Goal: Book appointment/travel/reservation

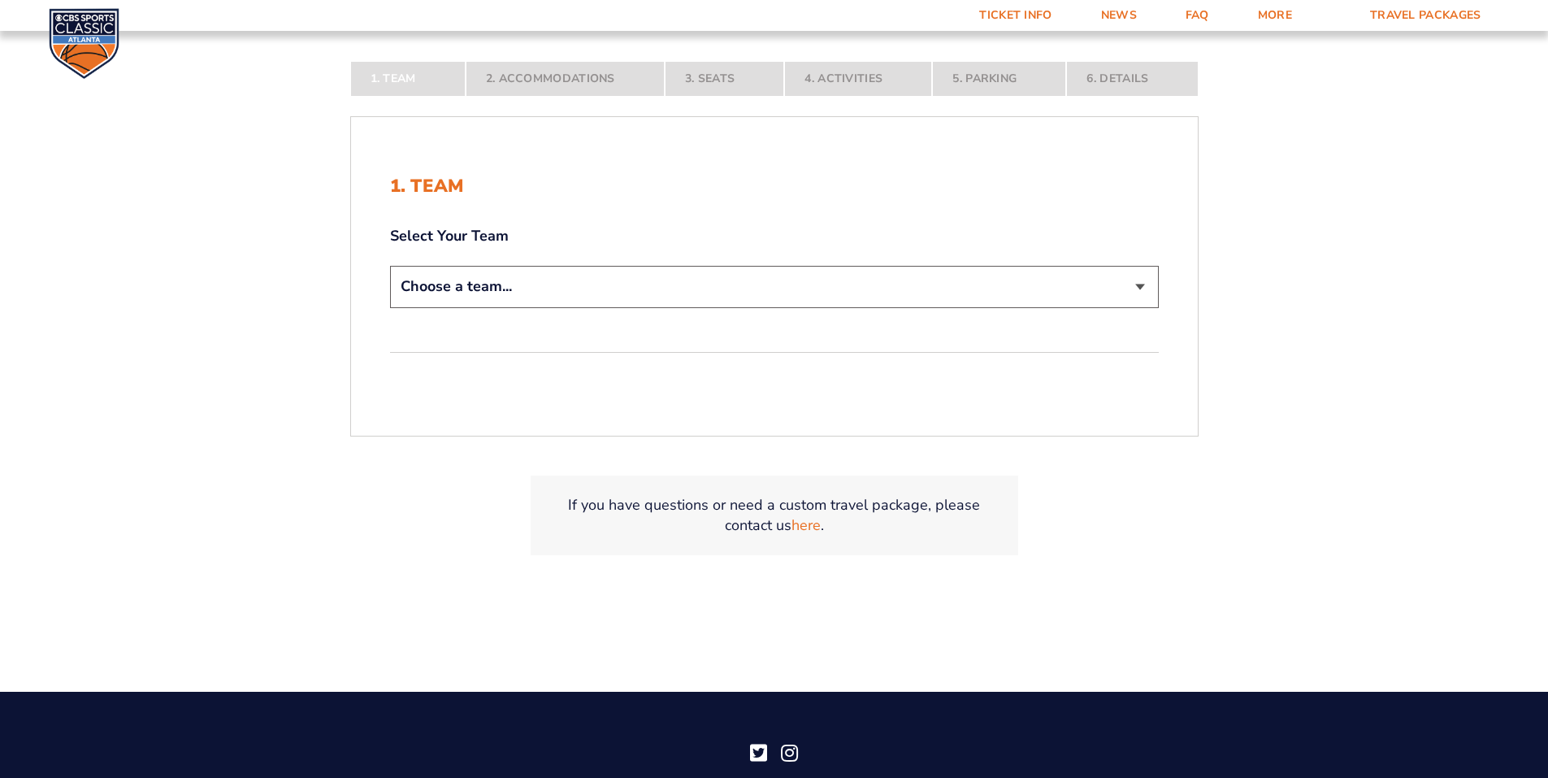
scroll to position [399, 0]
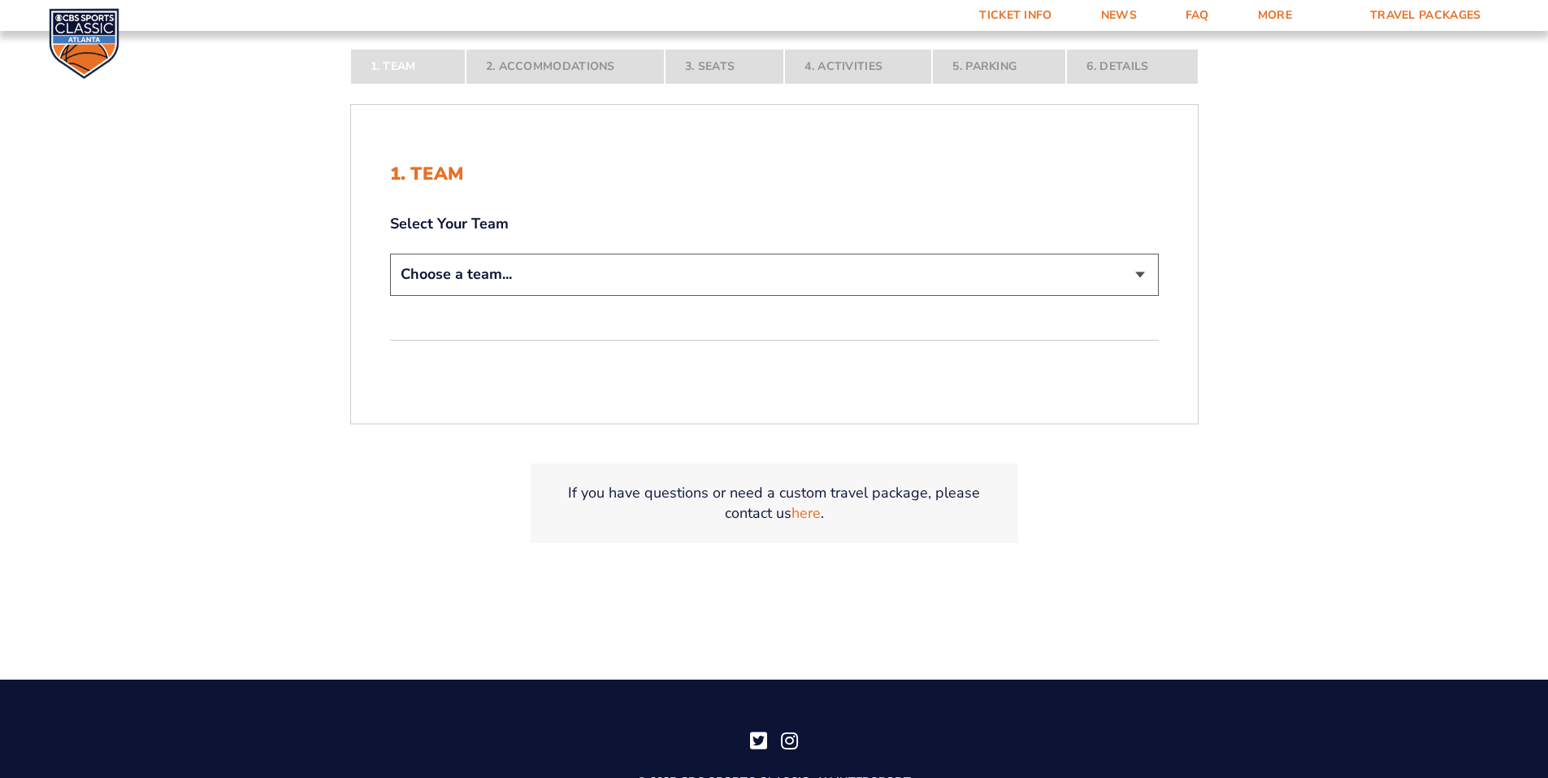
click at [1111, 272] on select "Choose a team... [US_STATE] Wildcats [US_STATE] State Buckeyes [US_STATE] Tar H…" at bounding box center [774, 274] width 769 height 41
select select "12956"
click at [390, 295] on select "Choose a team... [US_STATE] Wildcats [US_STATE] State Buckeyes [US_STATE] Tar H…" at bounding box center [774, 274] width 769 height 41
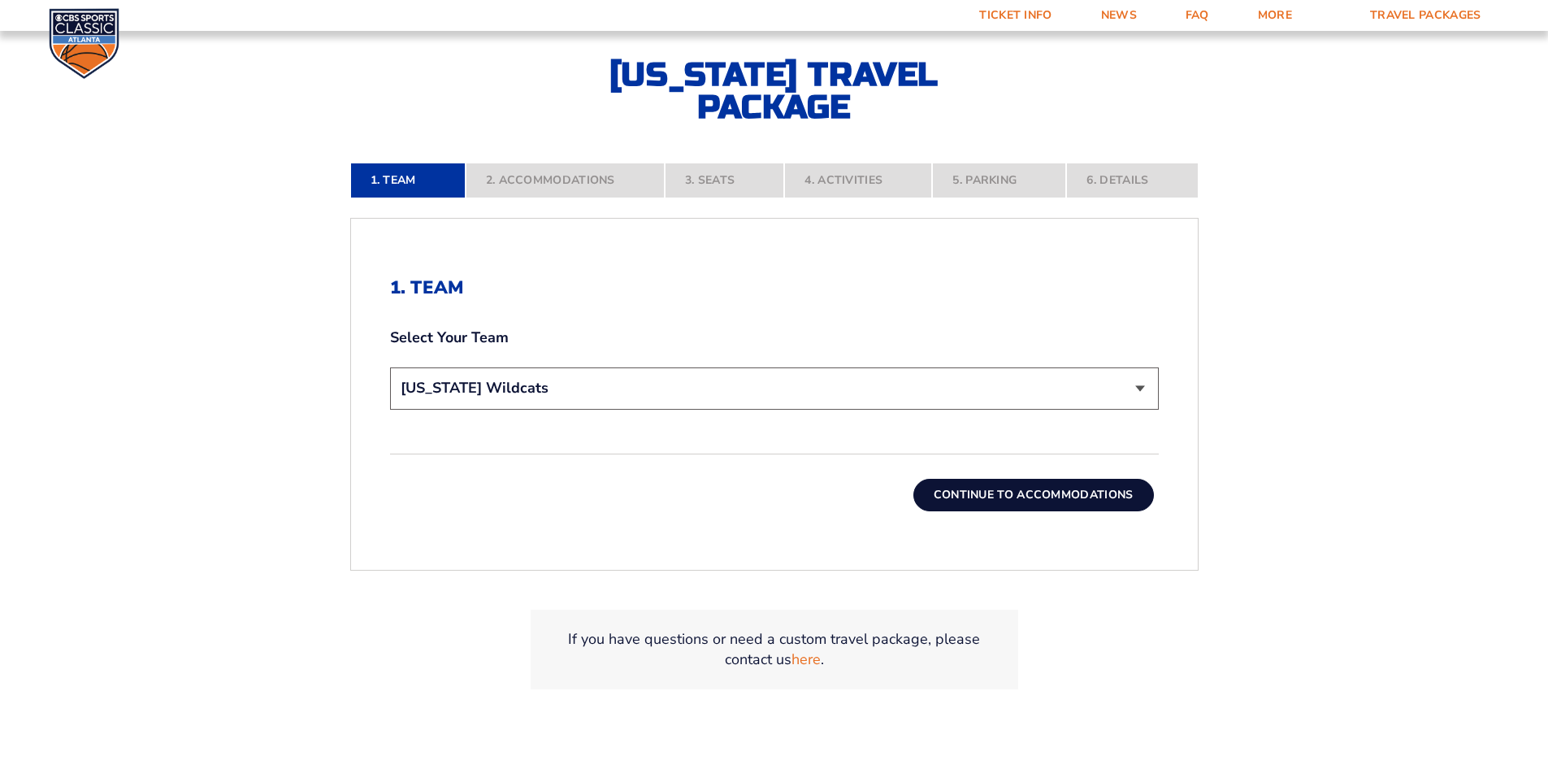
click at [1032, 497] on button "Continue To Accommodations" at bounding box center [1034, 495] width 241 height 33
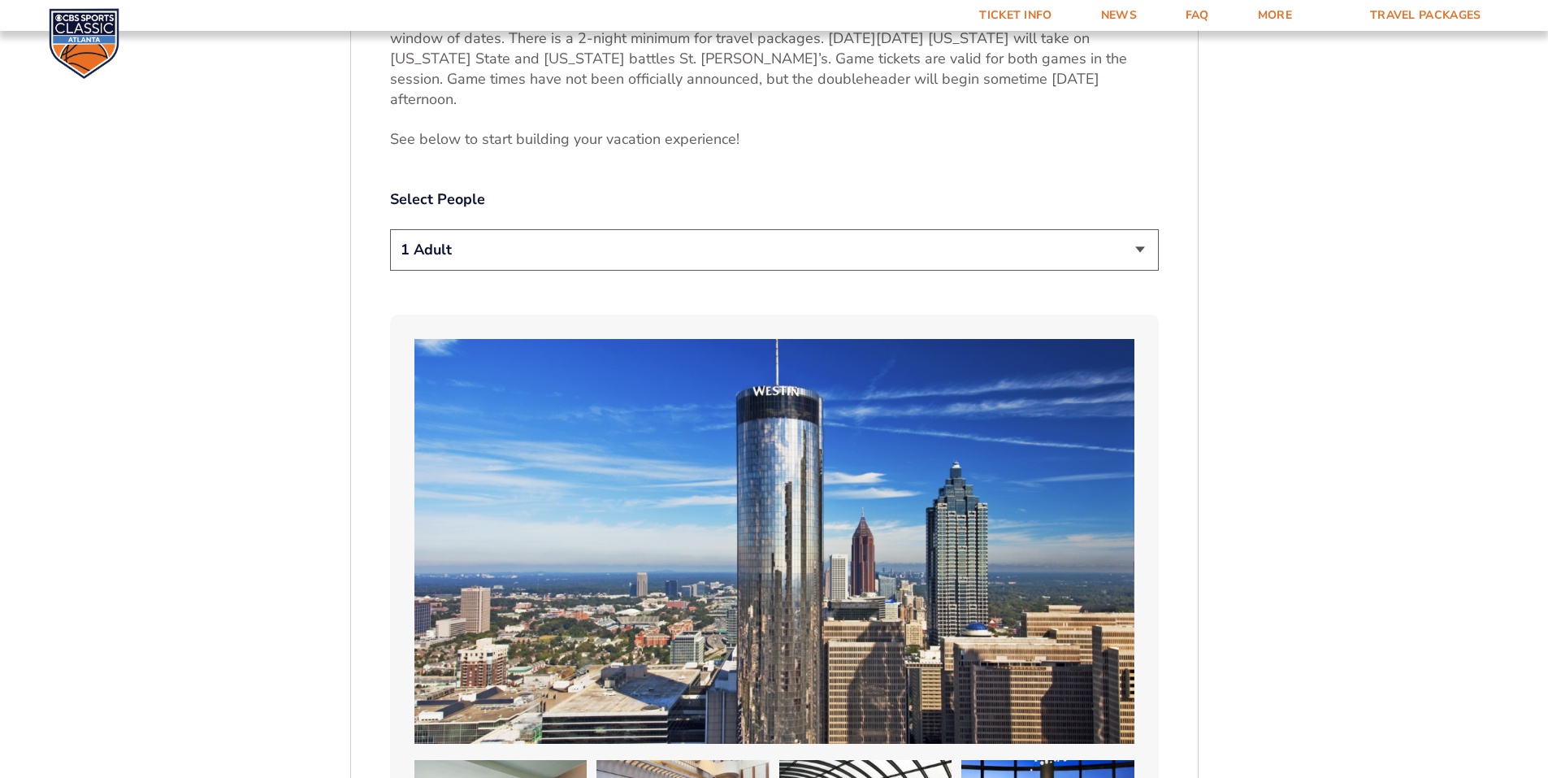
scroll to position [903, 0]
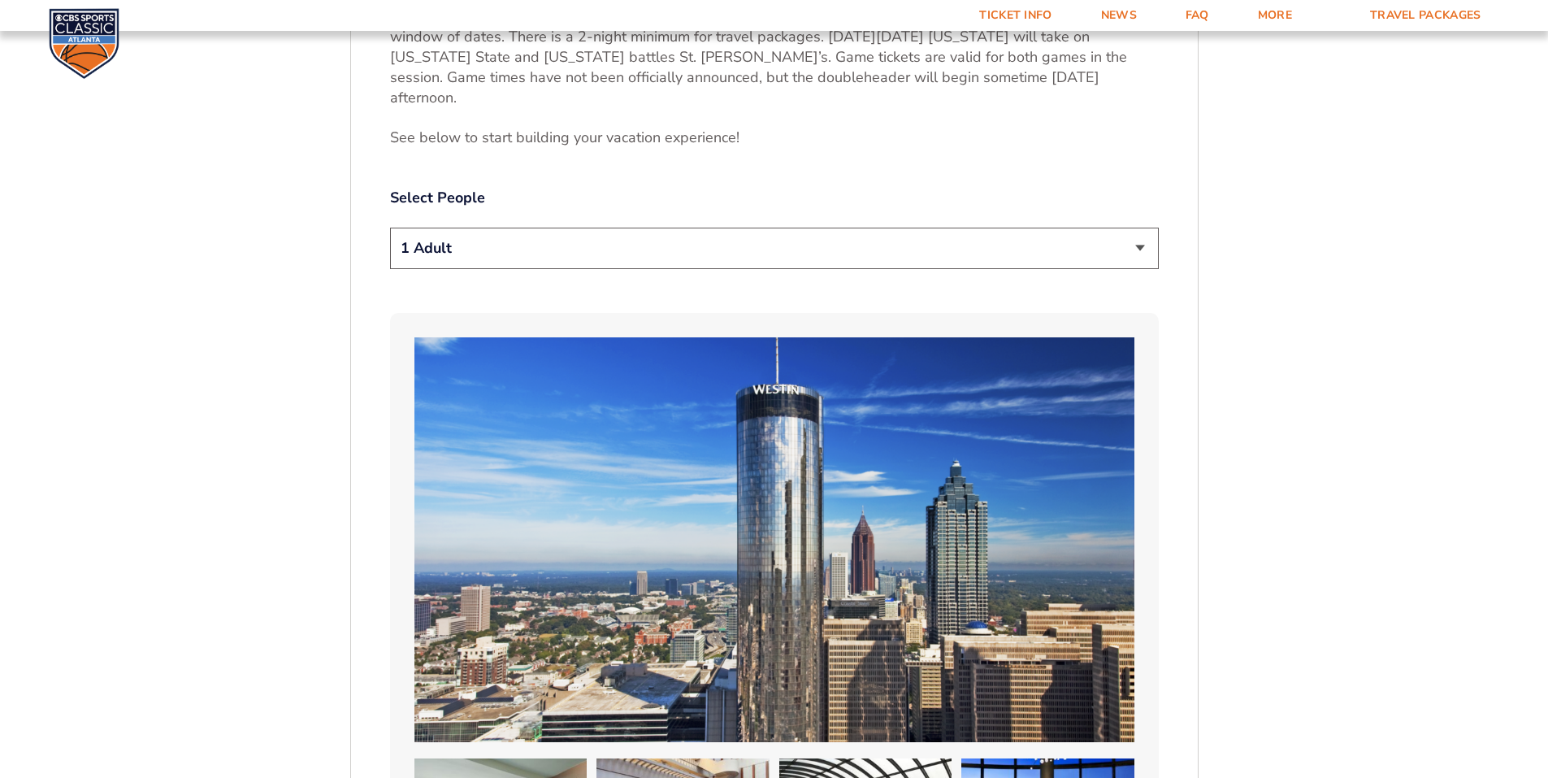
click at [545, 229] on select "1 Adult 2 Adults 3 Adults 4 Adults 2 Adults + 1 Child 2 Adults + 2 Children 2 A…" at bounding box center [774, 248] width 769 height 41
click at [390, 228] on select "1 Adult 2 Adults 3 Adults 4 Adults 2 Adults + 1 Child 2 Adults + 2 Children 2 A…" at bounding box center [774, 248] width 769 height 41
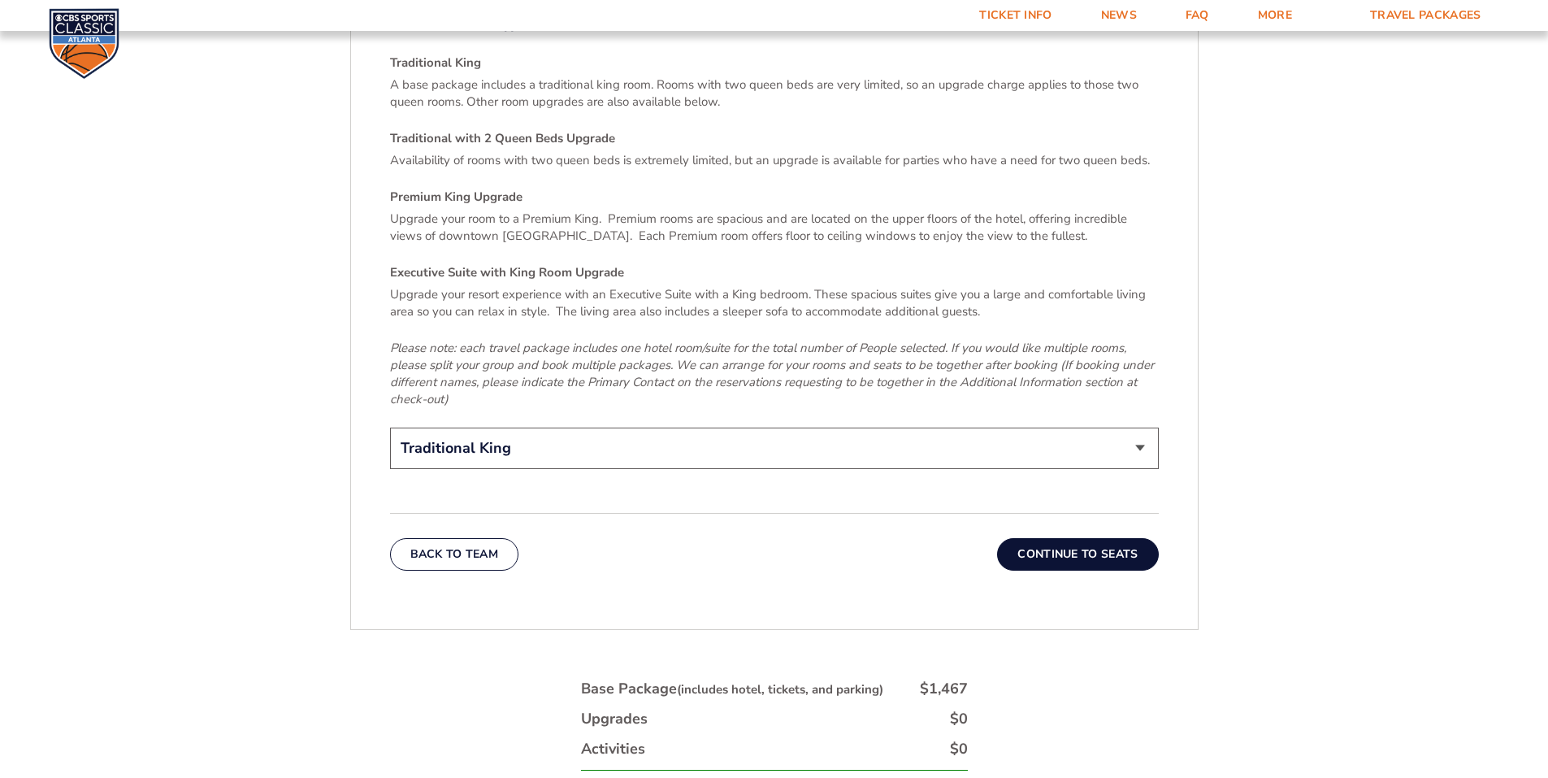
scroll to position [2486, 0]
click at [457, 426] on select "Traditional King Traditional with 2 Queen Beds Upgrade (+$45 per night) Premium…" at bounding box center [774, 446] width 769 height 41
click at [390, 426] on select "Traditional King Traditional with 2 Queen Beds Upgrade (+$45 per night) Premium…" at bounding box center [774, 446] width 769 height 41
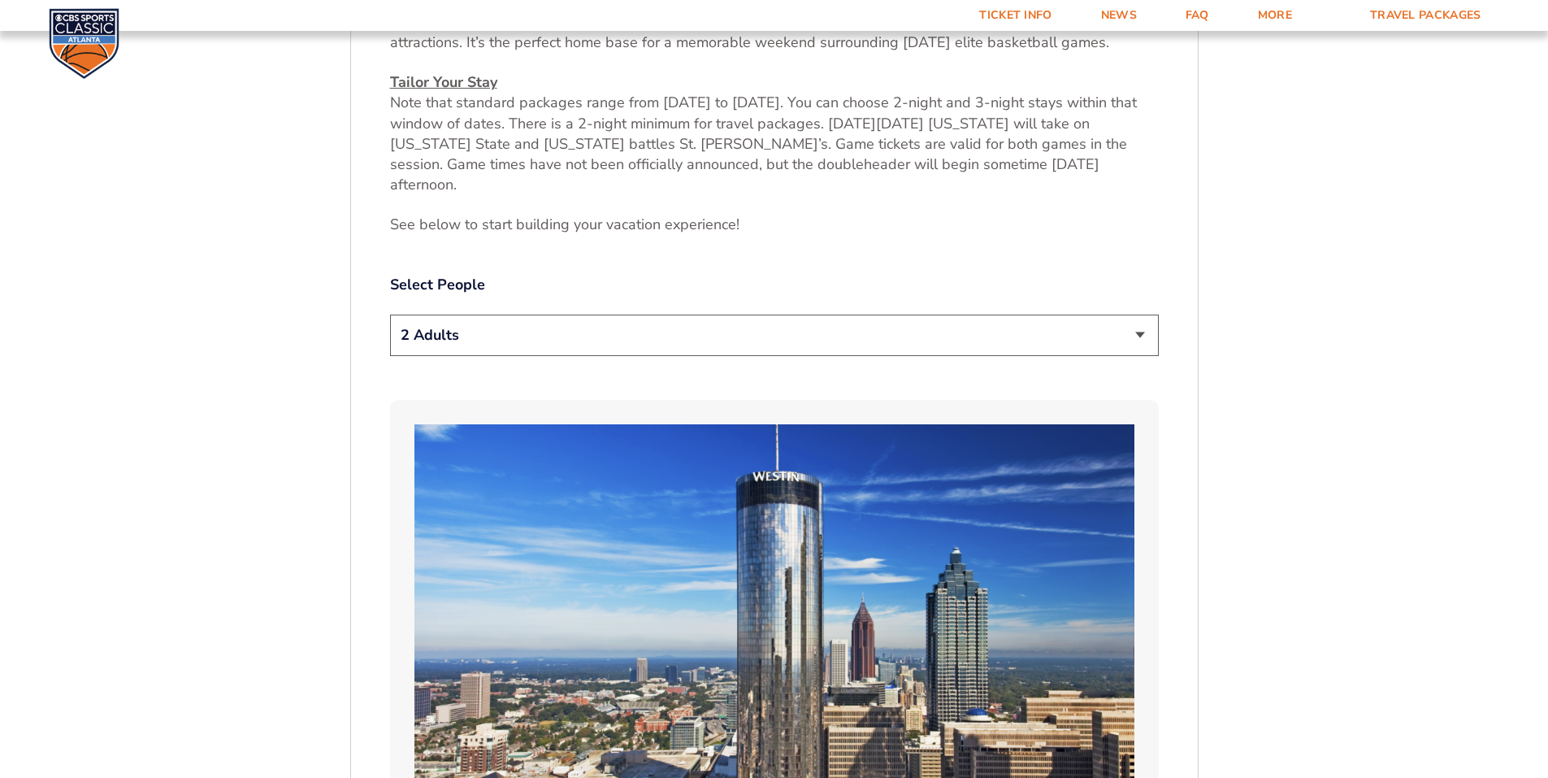
scroll to position [815, 0]
click at [1140, 315] on select "1 Adult 2 Adults 3 Adults 4 Adults 2 Adults + 1 Child 2 Adults + 2 Children 2 A…" at bounding box center [774, 335] width 769 height 41
click at [390, 315] on select "1 Adult 2 Adults 3 Adults 4 Adults 2 Adults + 1 Child 2 Adults + 2 Children 2 A…" at bounding box center [774, 335] width 769 height 41
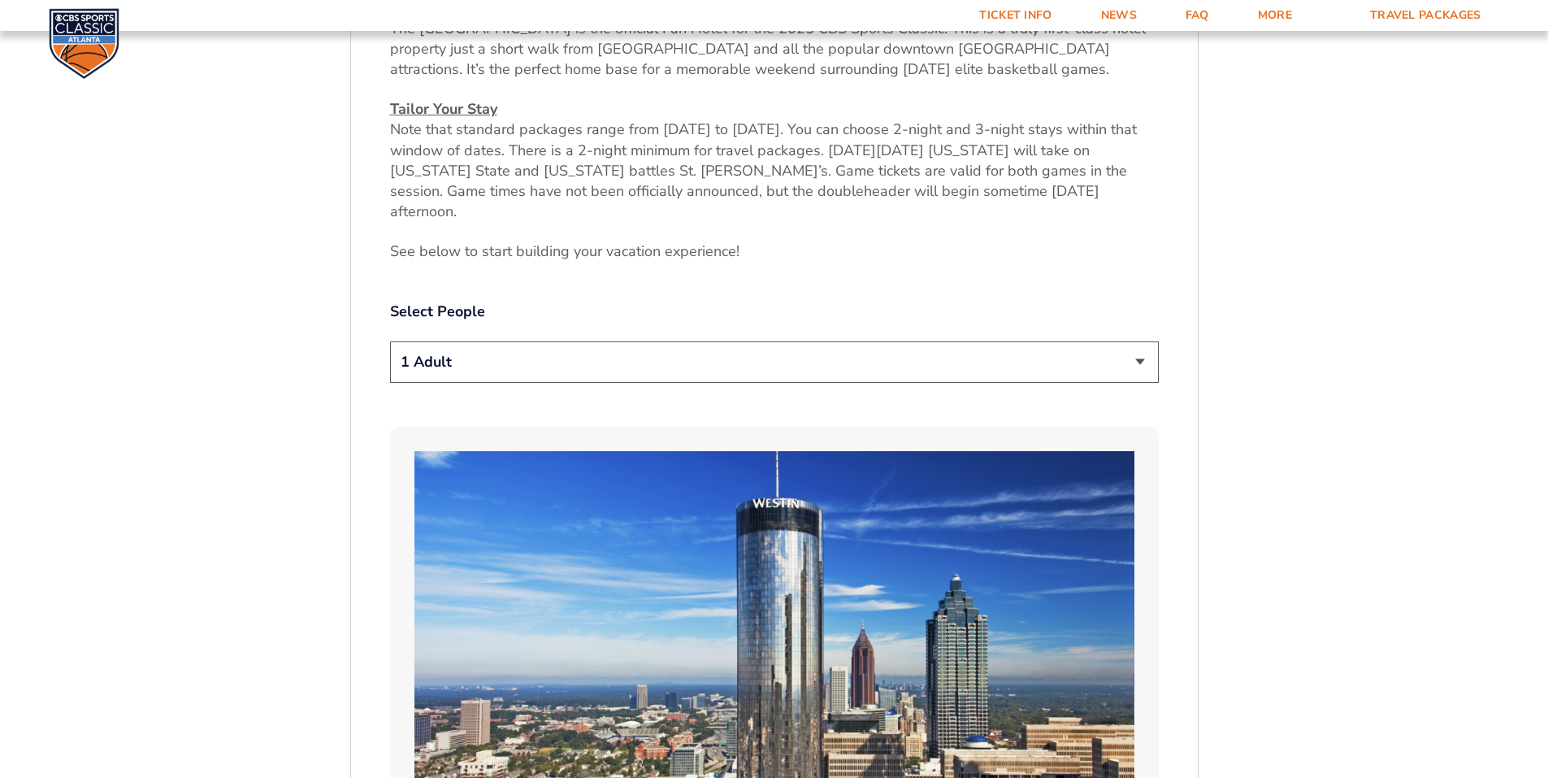
scroll to position [774, 0]
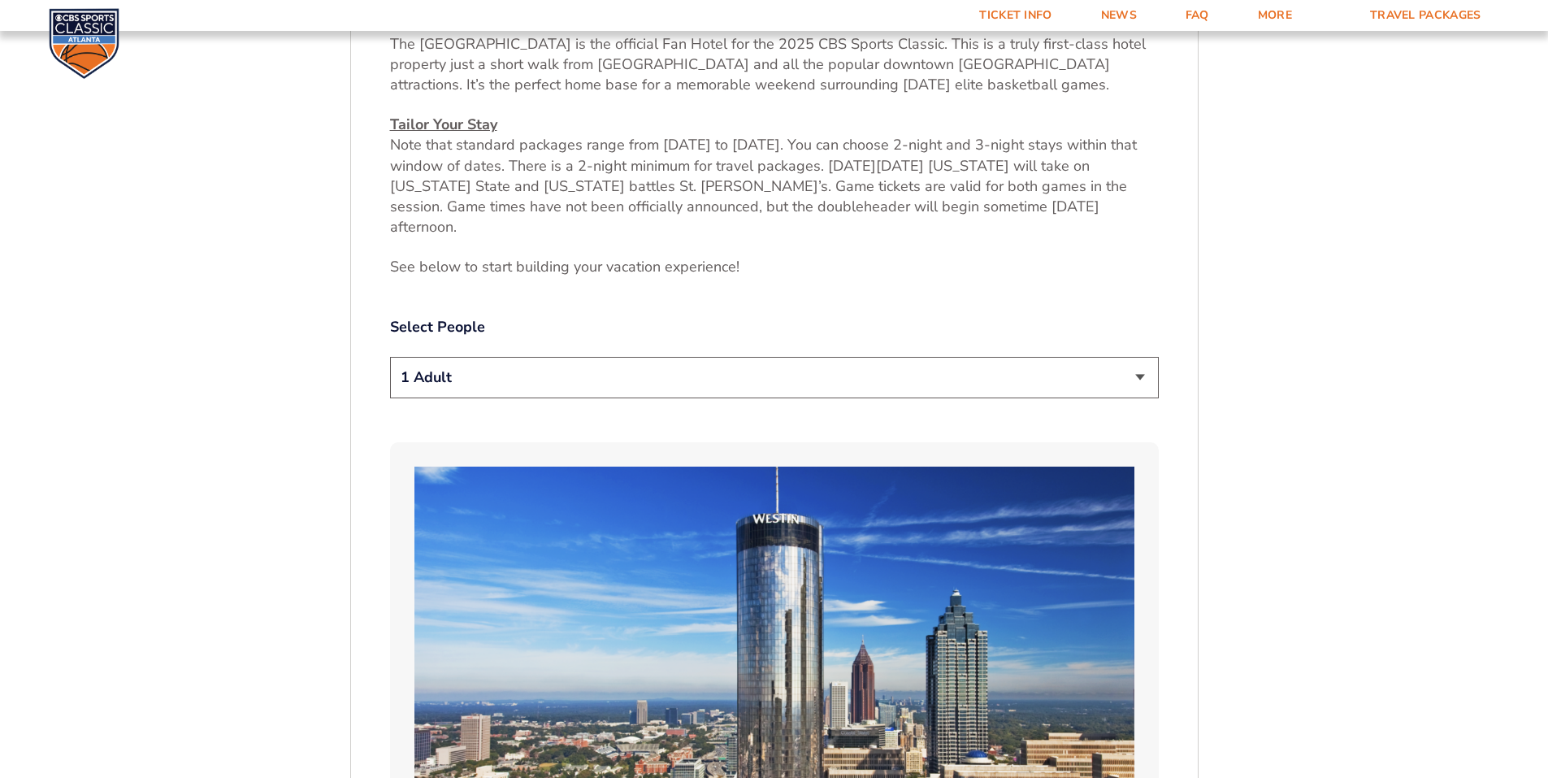
click at [1141, 357] on select "1 Adult 2 Adults 3 Adults 4 Adults 2 Adults + 1 Child 2 Adults + 2 Children 2 A…" at bounding box center [774, 377] width 769 height 41
select select "2 Adults"
click at [390, 357] on select "1 Adult 2 Adults 3 Adults 4 Adults 2 Adults + 1 Child 2 Adults + 2 Children 2 A…" at bounding box center [774, 377] width 769 height 41
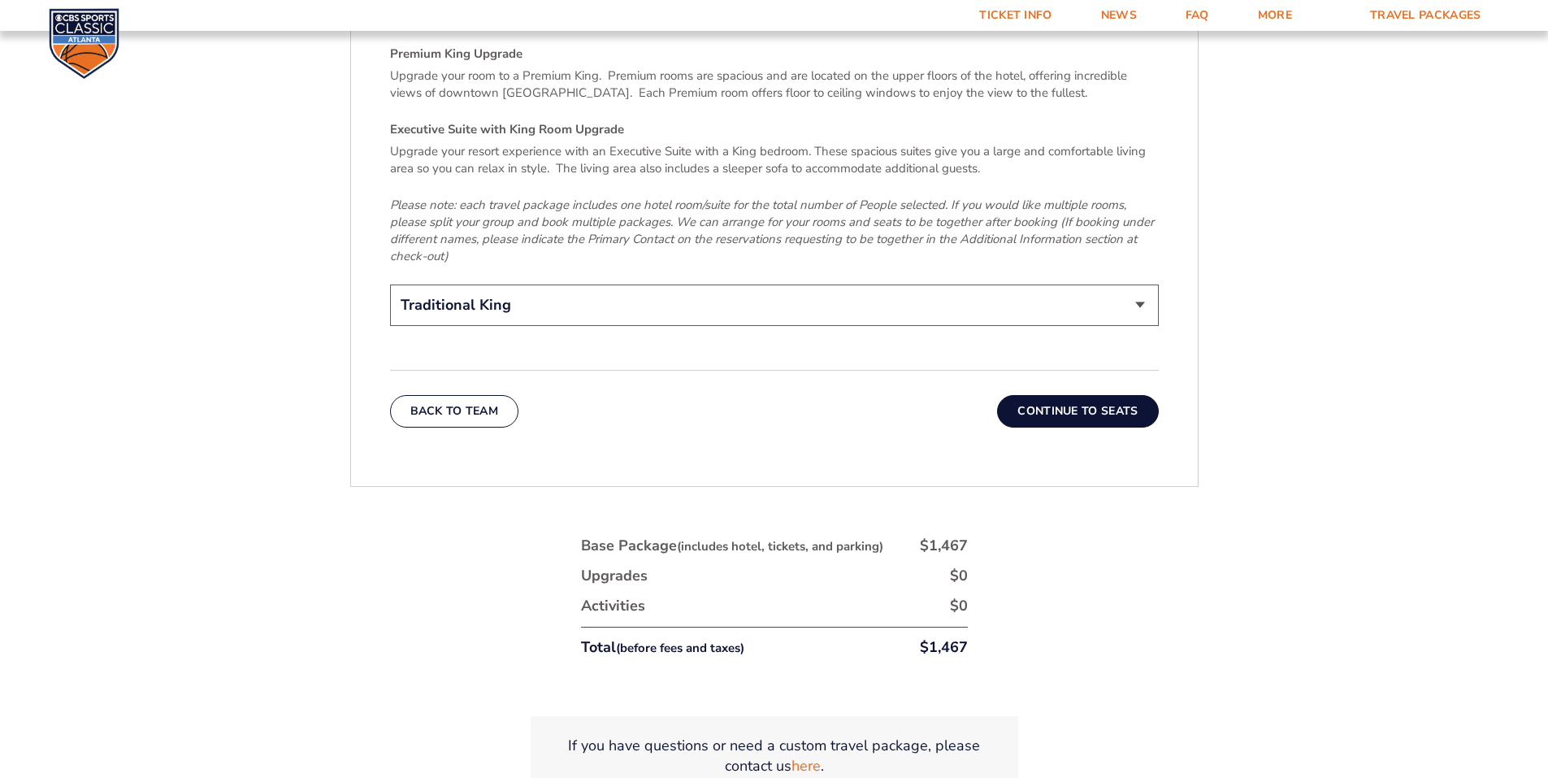
scroll to position [2628, 0]
click at [1101, 394] on button "Continue To Seats" at bounding box center [1077, 410] width 161 height 33
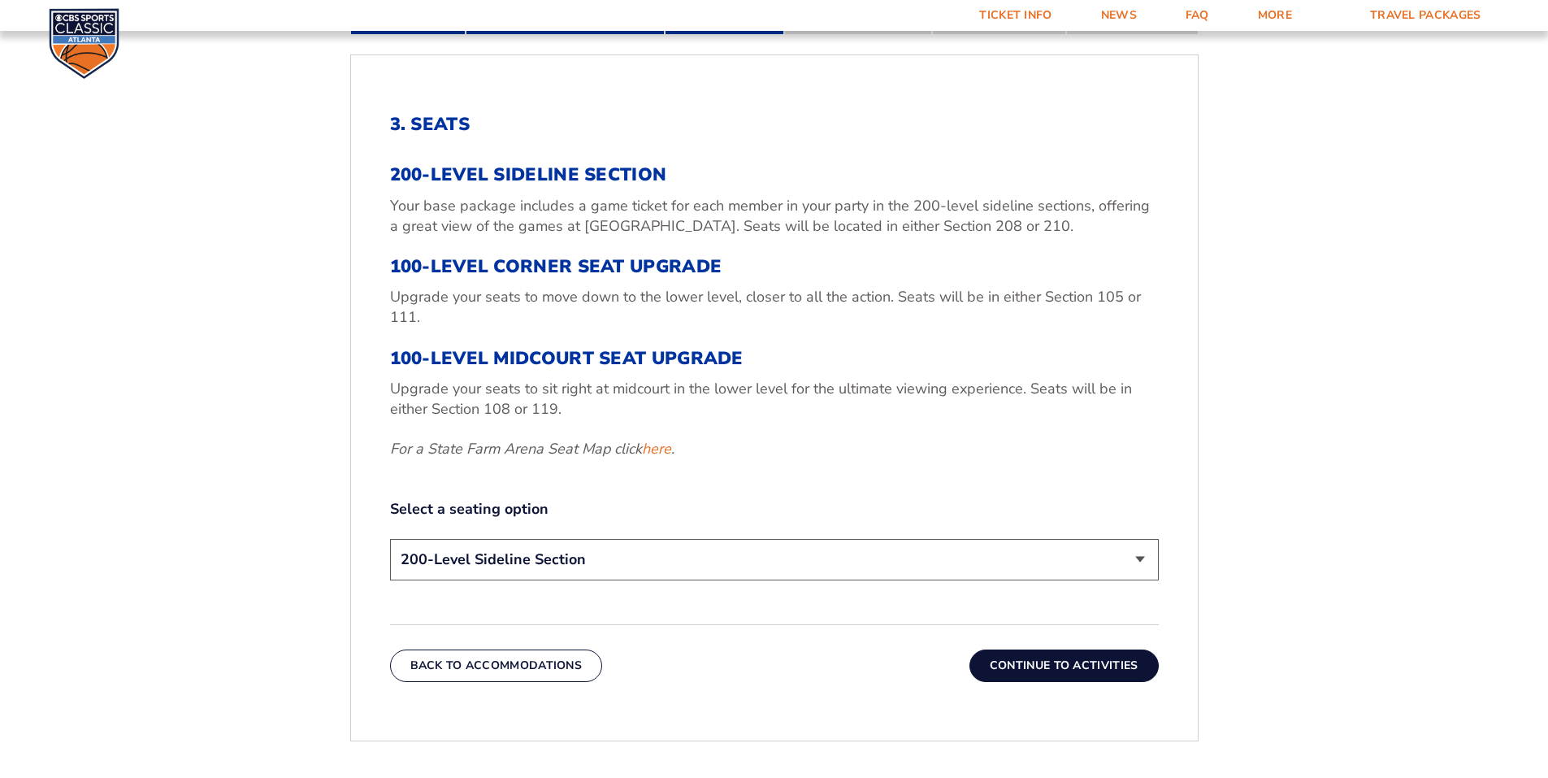
scroll to position [563, 0]
click at [1282, 510] on form "[US_STATE] [US_STATE] Travel Package [US_STATE][GEOGRAPHIC_DATA] [US_STATE] Sta…" at bounding box center [774, 282] width 1548 height 1691
click at [1140, 561] on select "200-Level Sideline Section 100-Level Corner Seat Upgrade (+$120 per person) 100…" at bounding box center [774, 558] width 769 height 41
select select "100-Level Midcourt Seat Upgrade"
click at [390, 538] on select "200-Level Sideline Section 100-Level Corner Seat Upgrade (+$120 per person) 100…" at bounding box center [774, 558] width 769 height 41
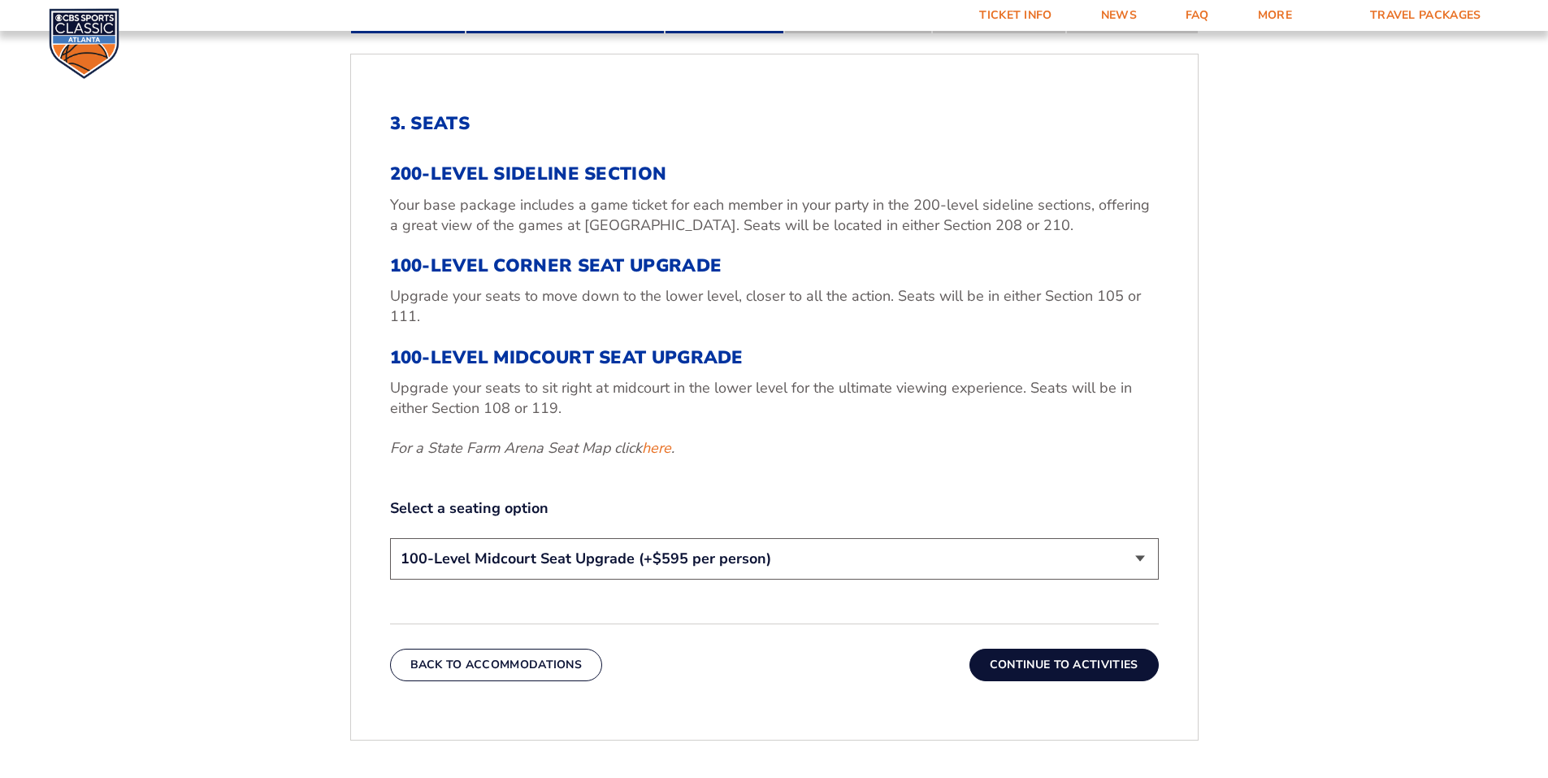
click at [1260, 594] on form "[US_STATE] [US_STATE] Travel Package [US_STATE][GEOGRAPHIC_DATA] [US_STATE] Sta…" at bounding box center [774, 282] width 1548 height 1691
click at [1090, 667] on button "Continue To Activities" at bounding box center [1064, 665] width 189 height 33
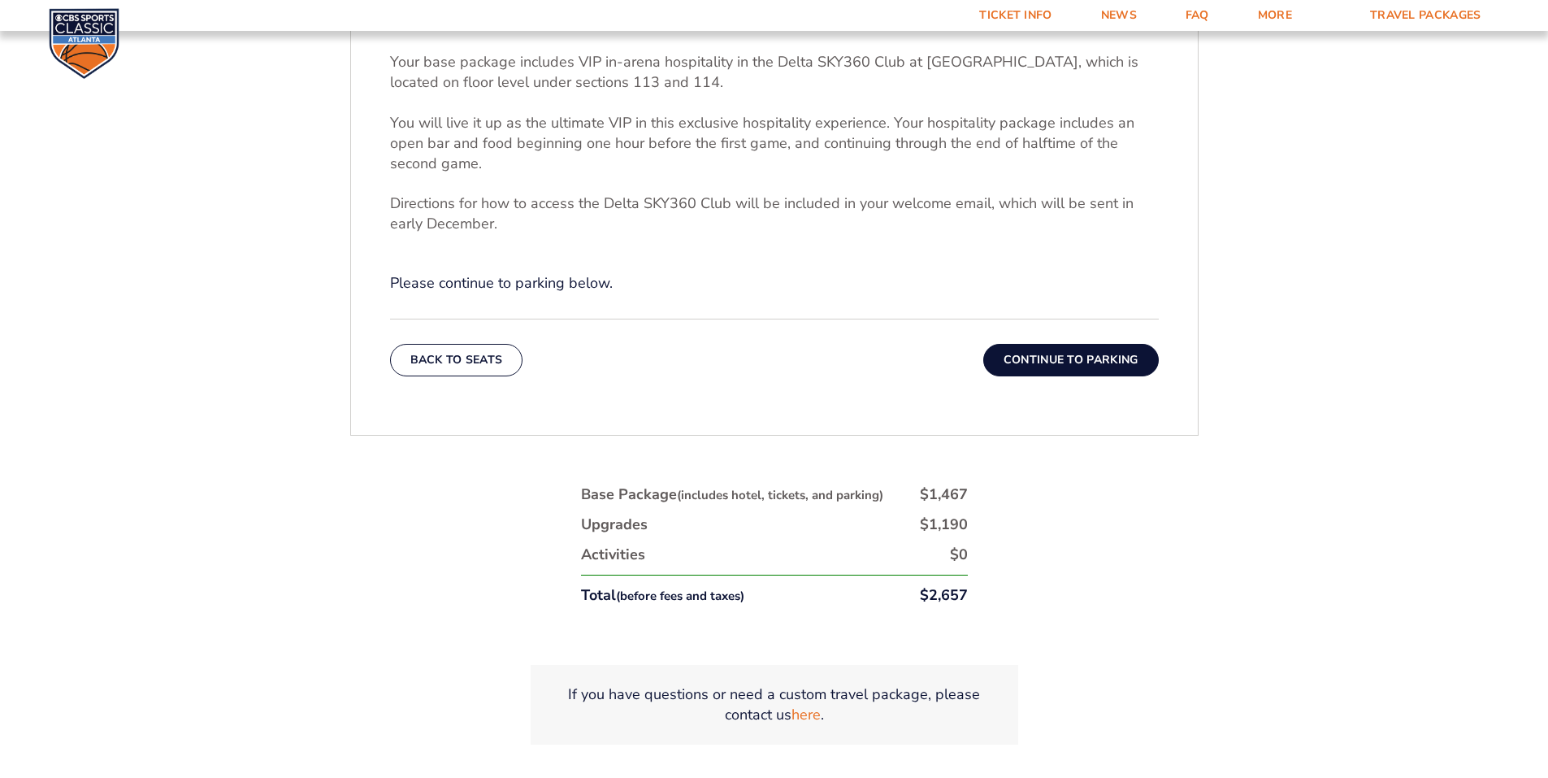
scroll to position [675, 0]
click at [1096, 361] on button "Continue To Parking" at bounding box center [1072, 359] width 176 height 33
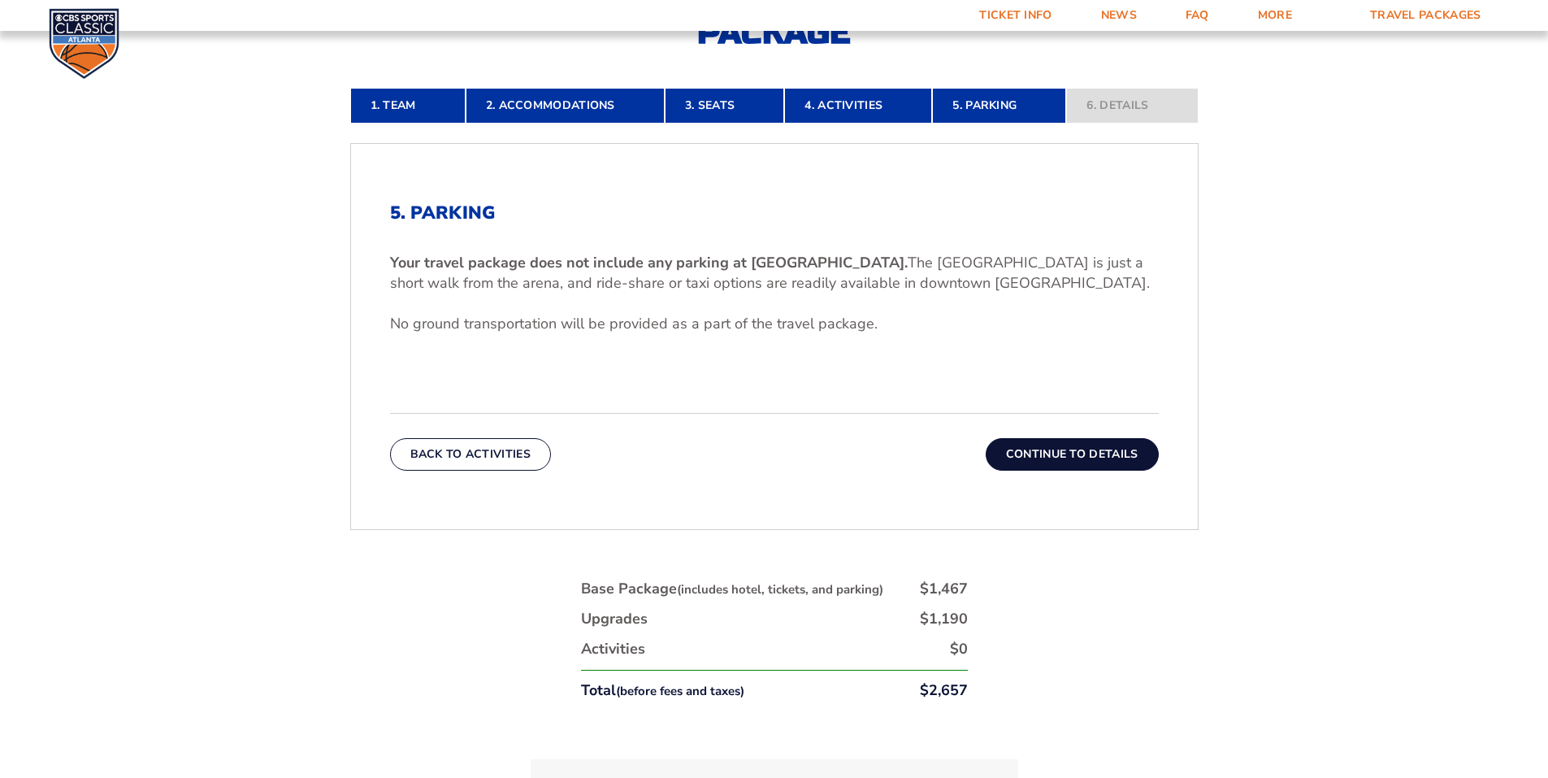
scroll to position [535, 0]
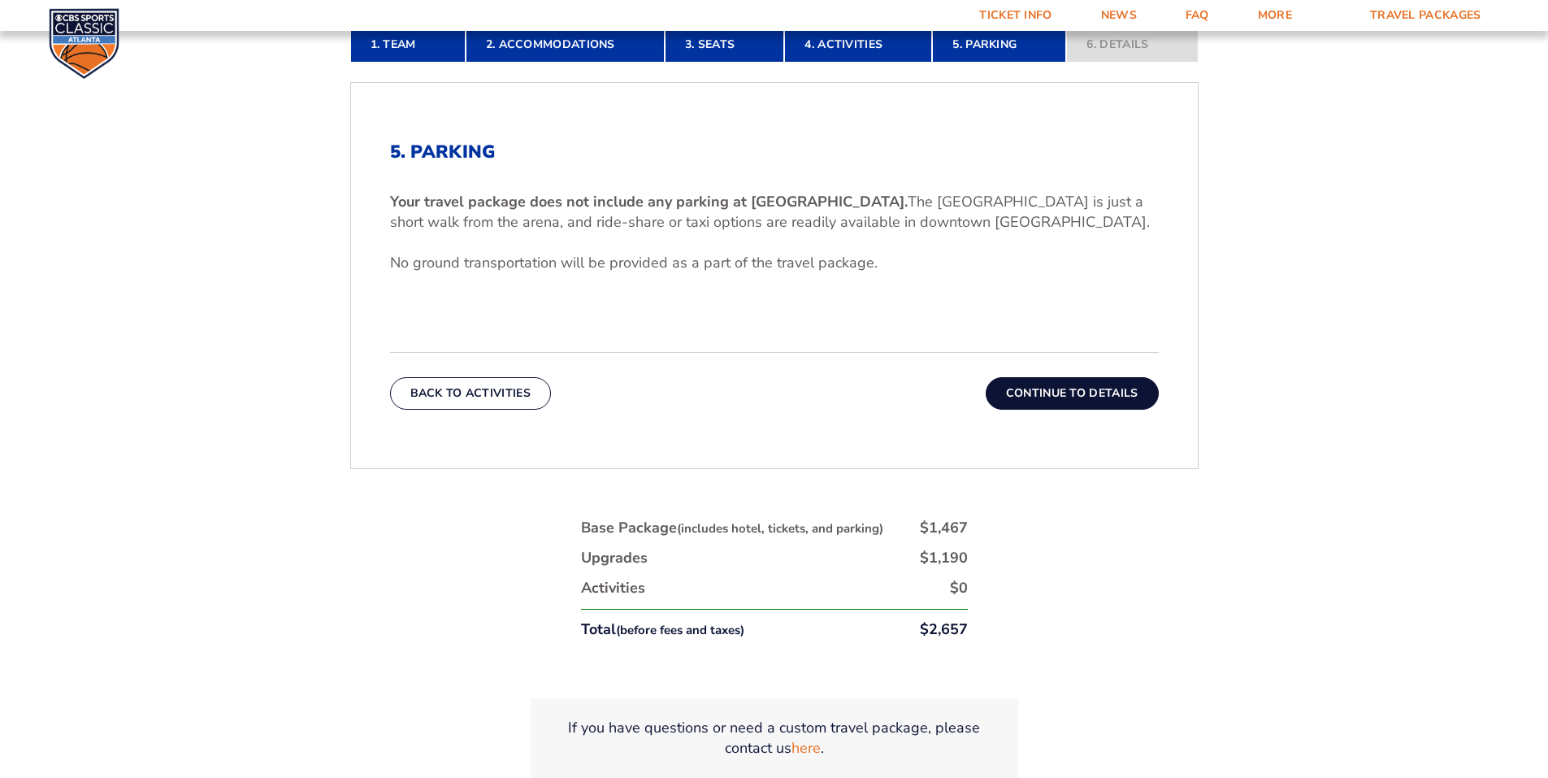
click at [1088, 390] on button "Continue To Details" at bounding box center [1072, 393] width 173 height 33
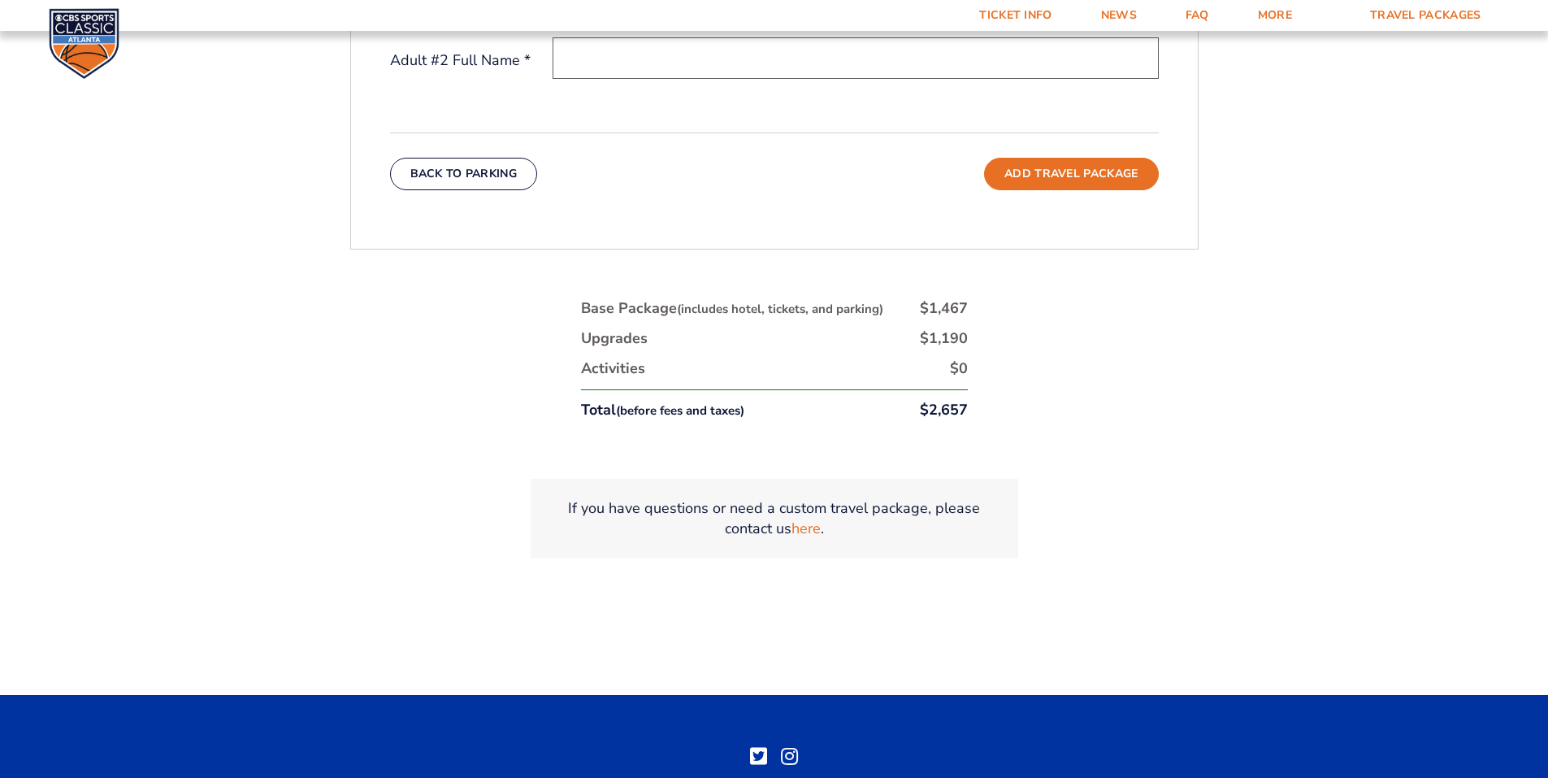
scroll to position [870, 0]
